Goal: Navigation & Orientation: Find specific page/section

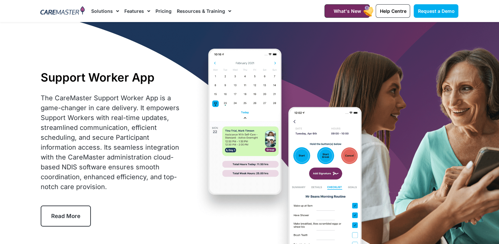
click at [228, 10] on span "Menu" at bounding box center [228, 11] width 6 height 11
